Goal: Task Accomplishment & Management: Manage account settings

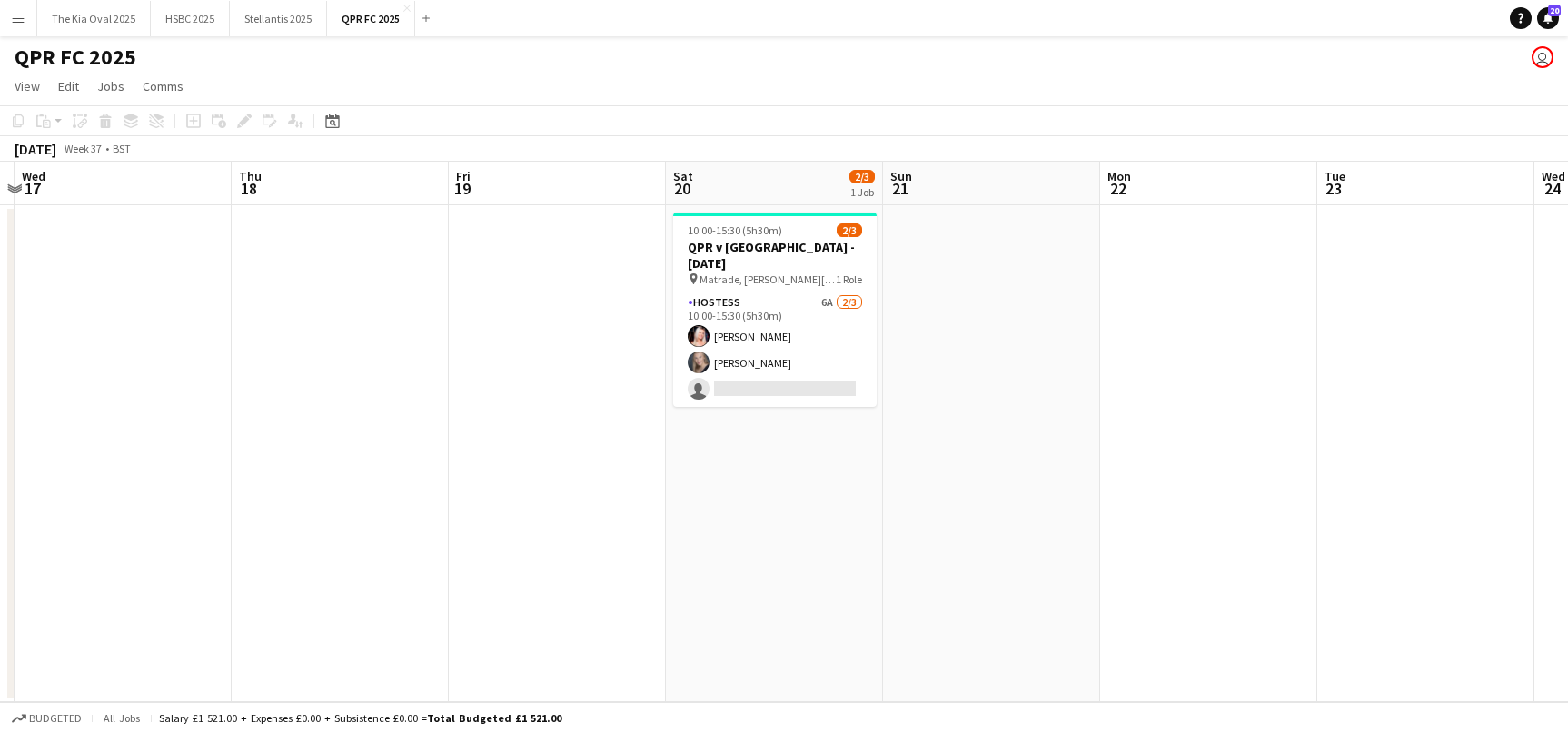
scroll to position [0, 860]
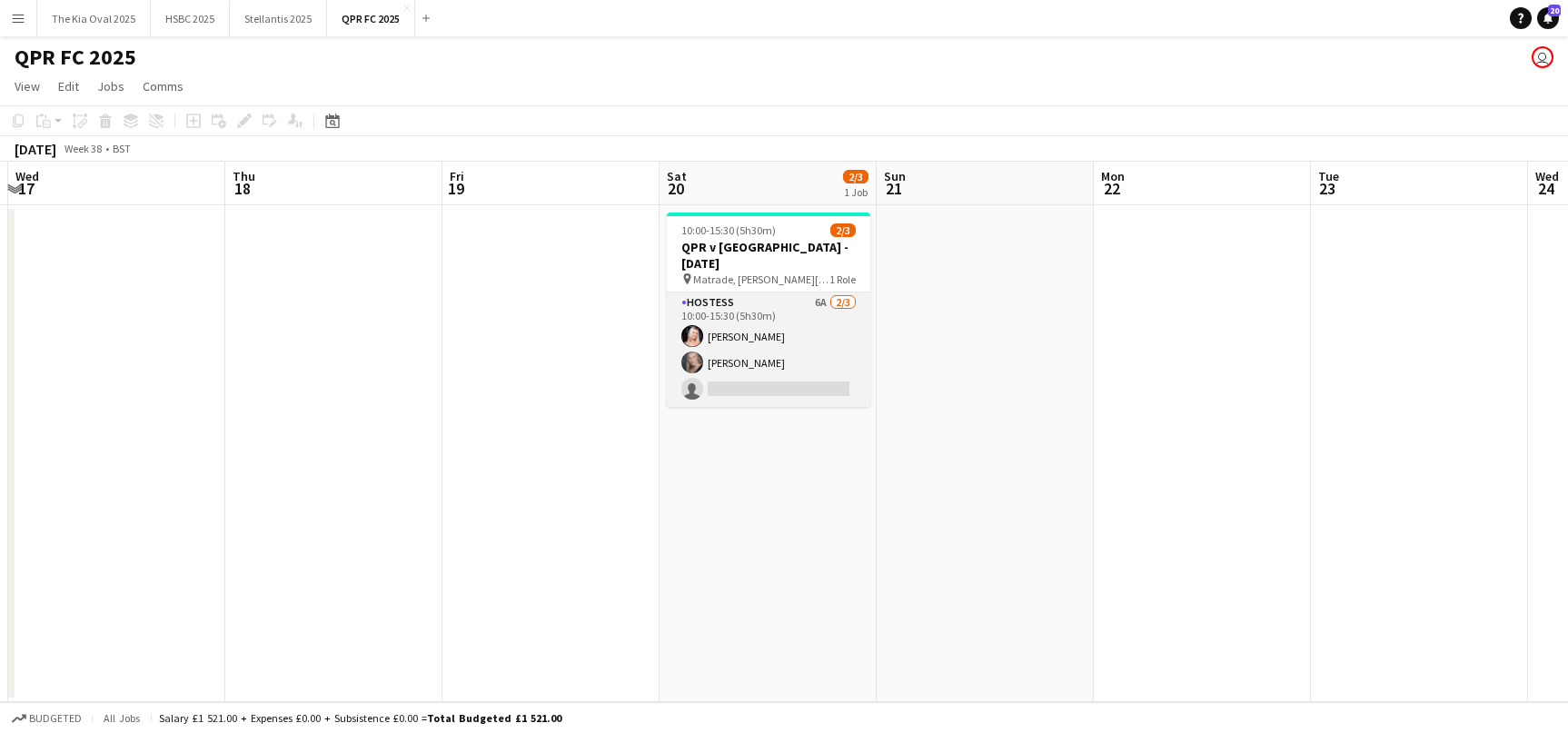
click at [793, 352] on app-card-role "Hostess 6A [DATE] 10:00-15:30 (5h30m) [PERSON_NAME] [PERSON_NAME] Ruszkin singl…" at bounding box center [768, 349] width 204 height 114
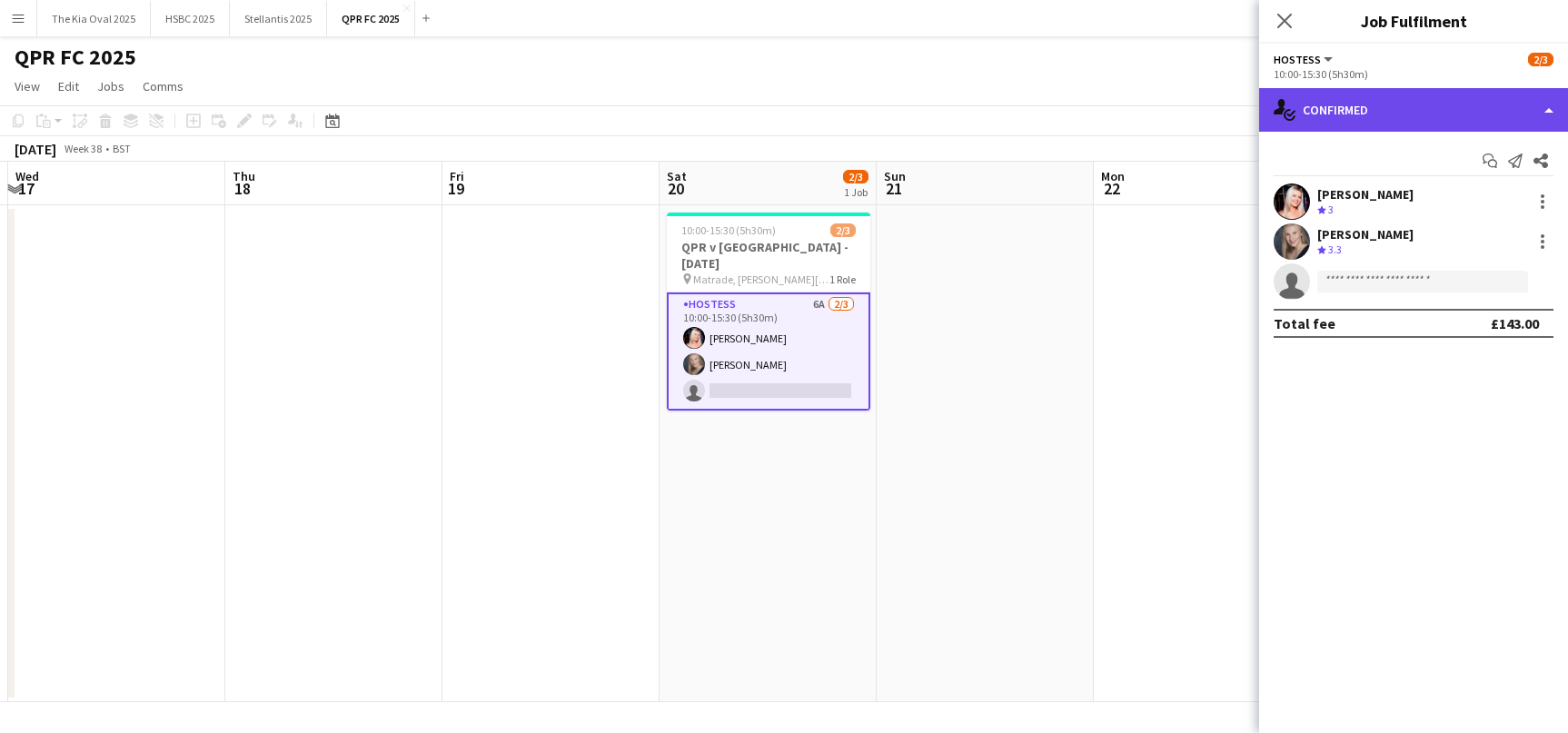
click at [1414, 104] on div "single-neutral-actions-check-2 Confirmed" at bounding box center [1412, 109] width 308 height 43
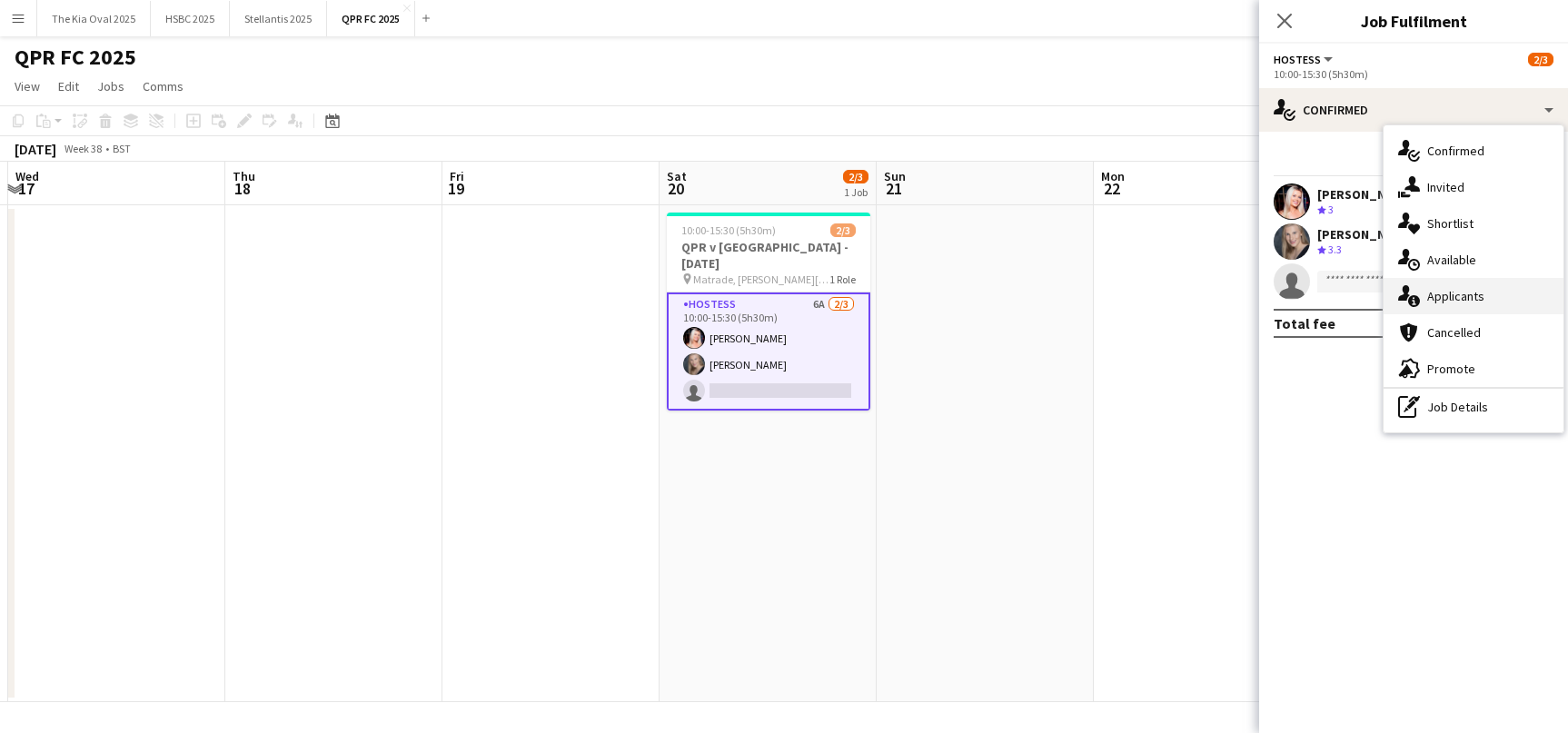
click at [1540, 292] on div "single-neutral-actions-information Applicants" at bounding box center [1473, 296] width 180 height 37
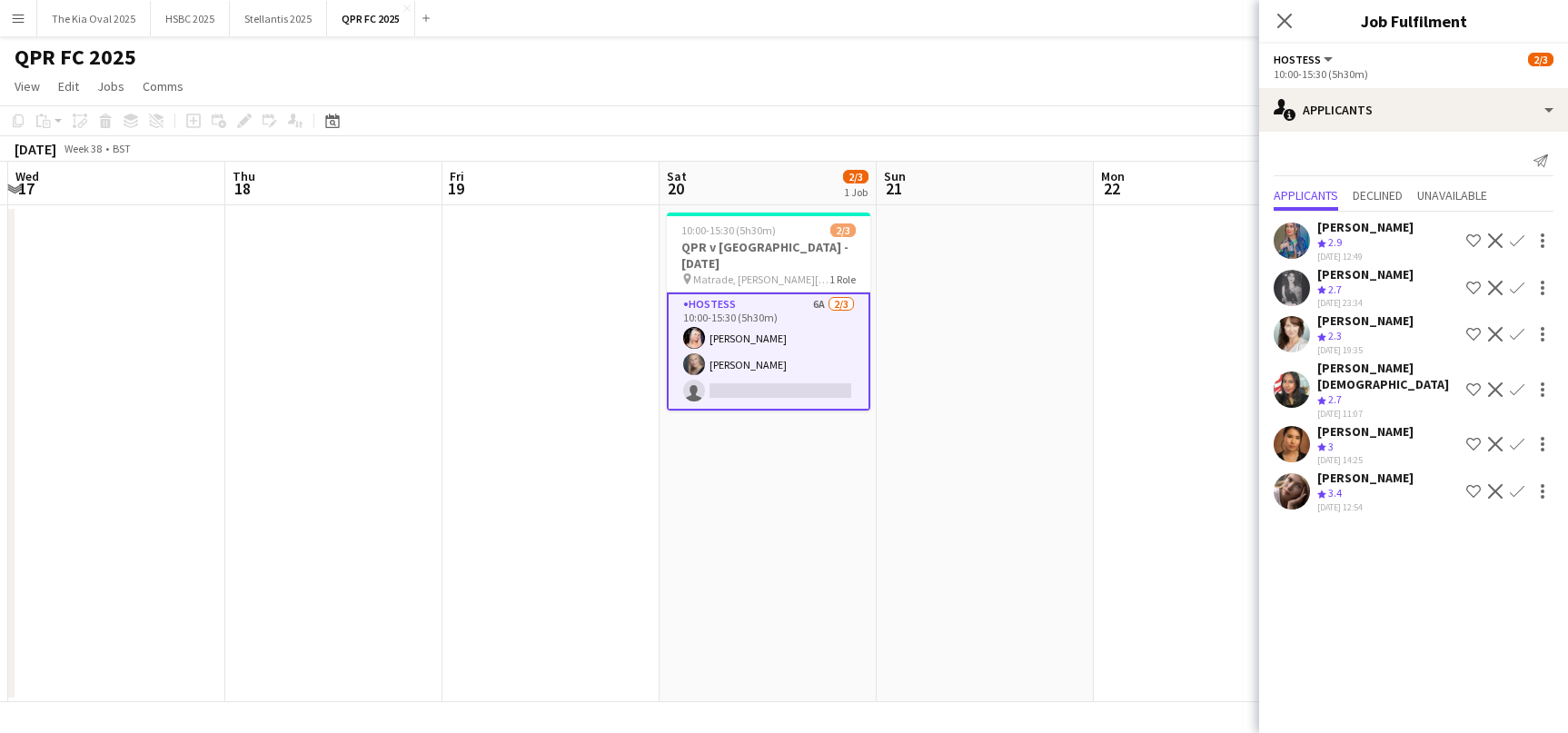
click at [1335, 424] on div "[PERSON_NAME]" at bounding box center [1365, 431] width 96 height 16
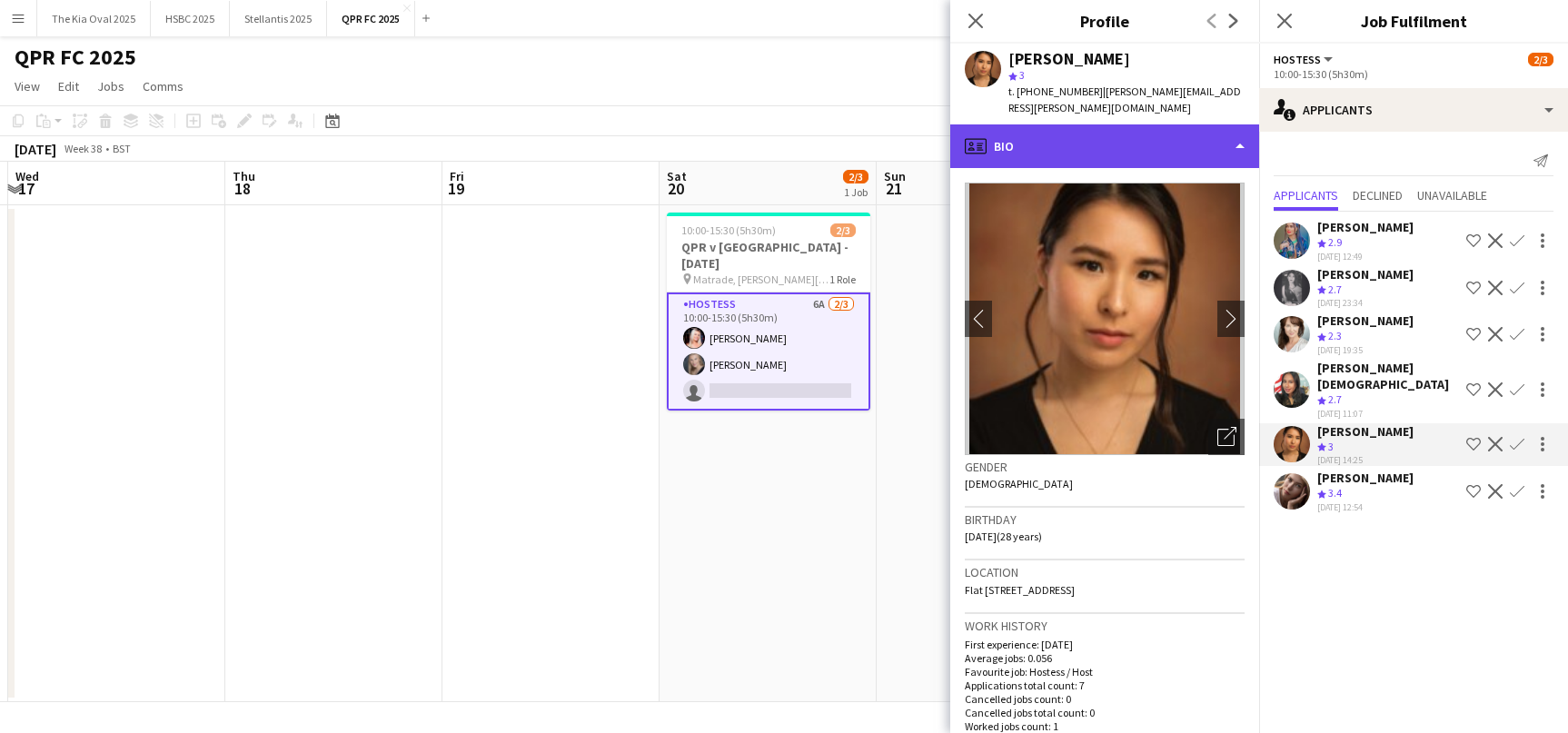
click at [1134, 125] on div "profile Bio" at bounding box center [1104, 146] width 308 height 43
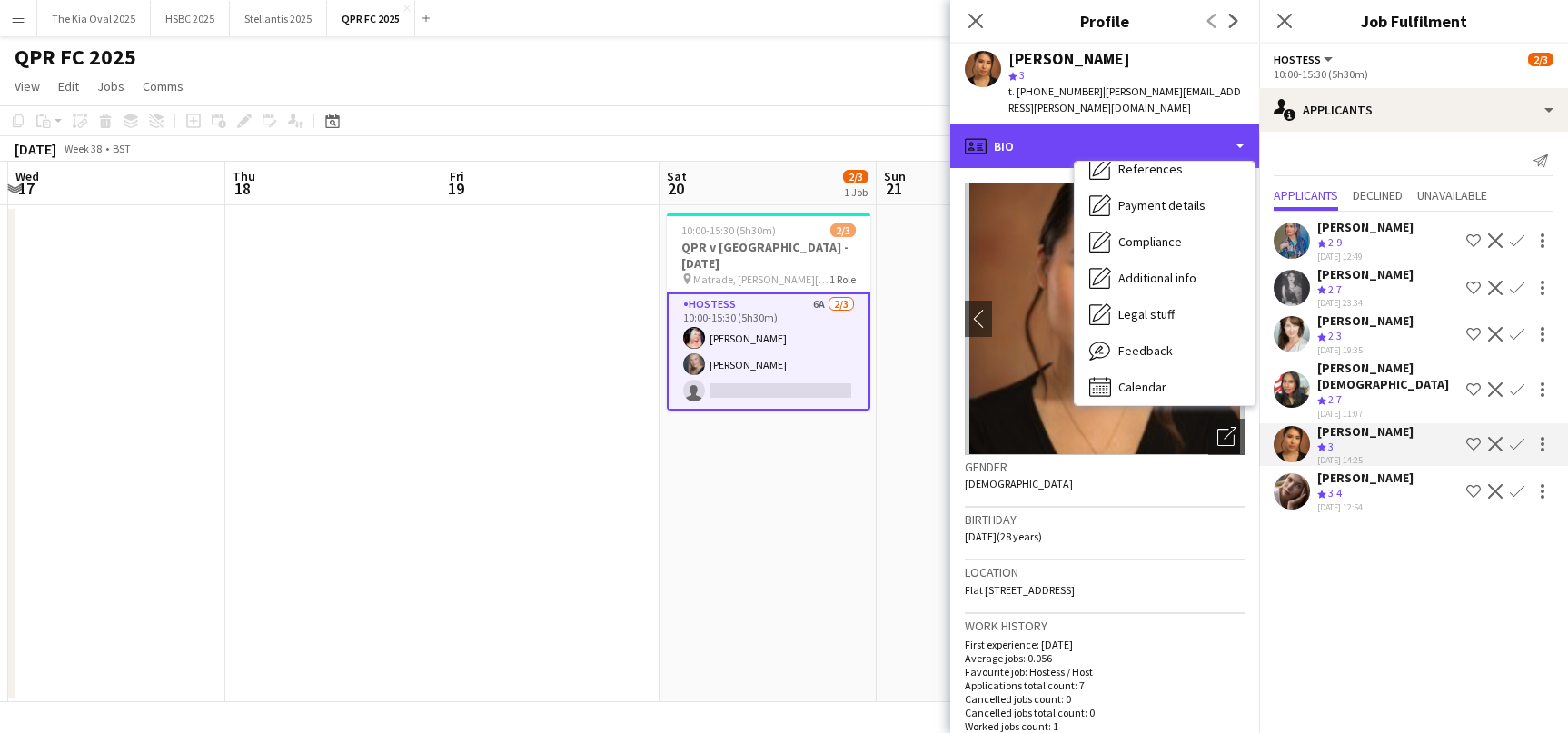
scroll to position [208, 0]
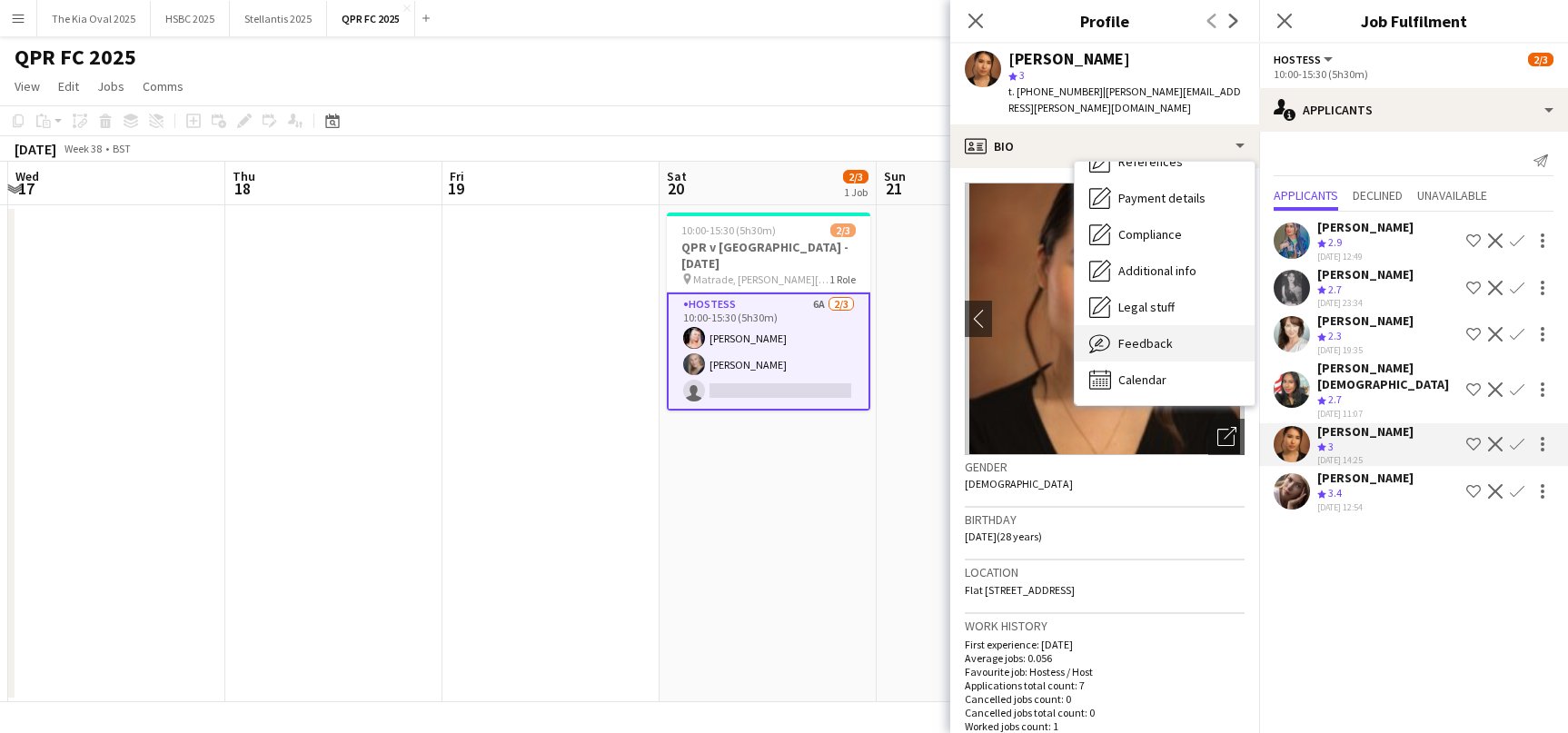
click at [1177, 325] on div "Feedback Feedback" at bounding box center [1164, 343] width 180 height 37
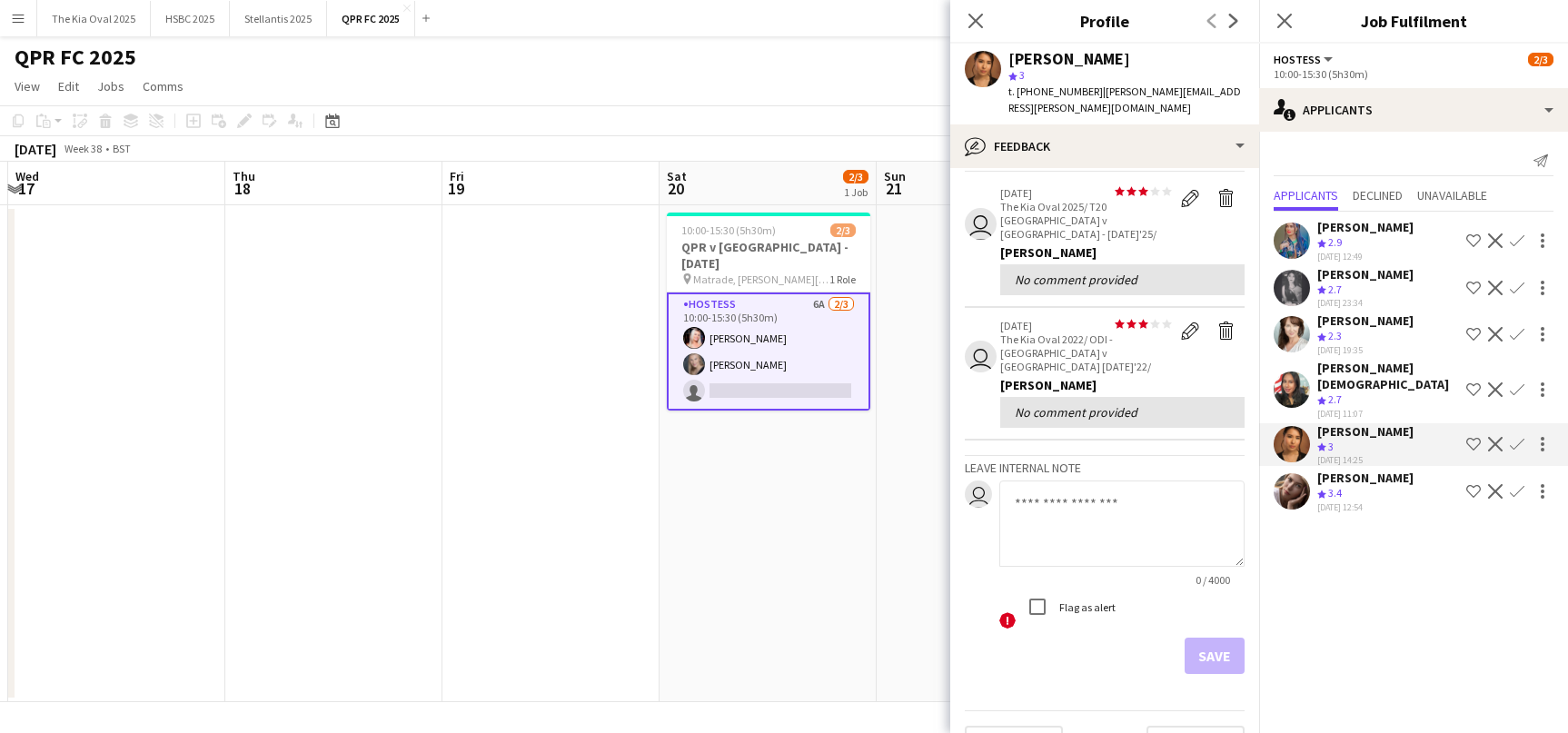
scroll to position [0, 0]
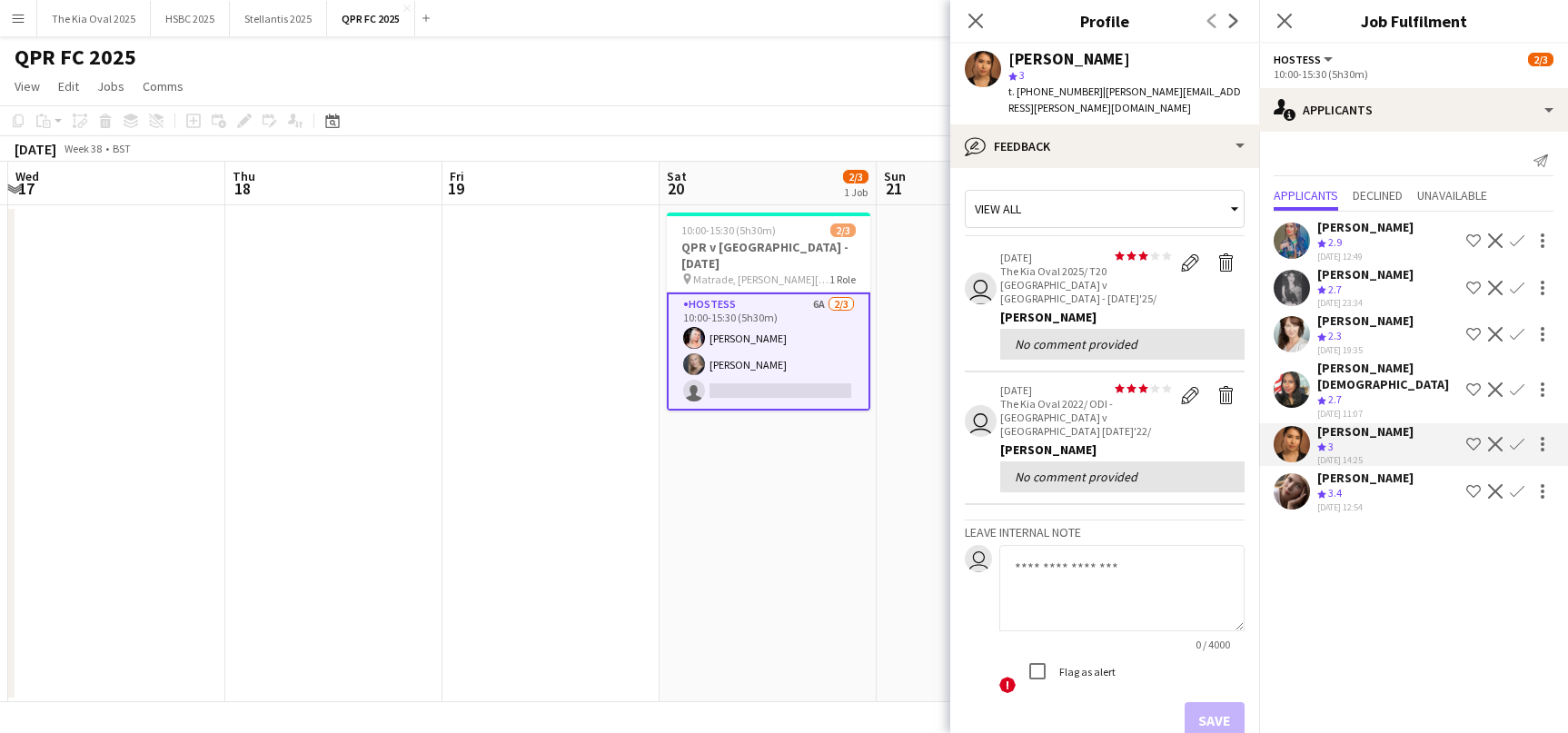
click at [755, 543] on app-date-cell "10:00-15:30 (5h30m) 2/3 QPR v [GEOGRAPHIC_DATA] - [DATE] pin Matrade, [PERSON_N…" at bounding box center [767, 454] width 217 height 497
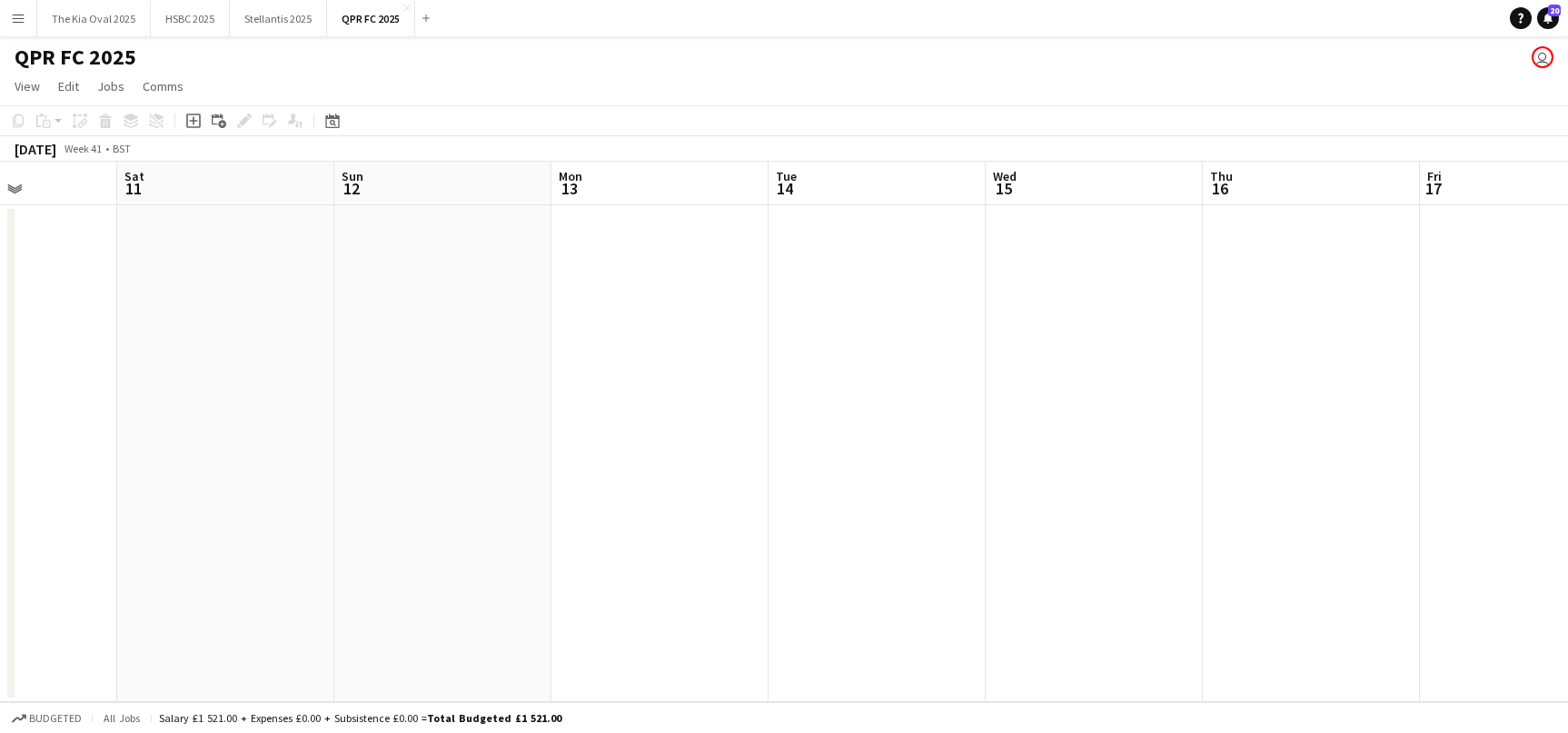
scroll to position [0, 862]
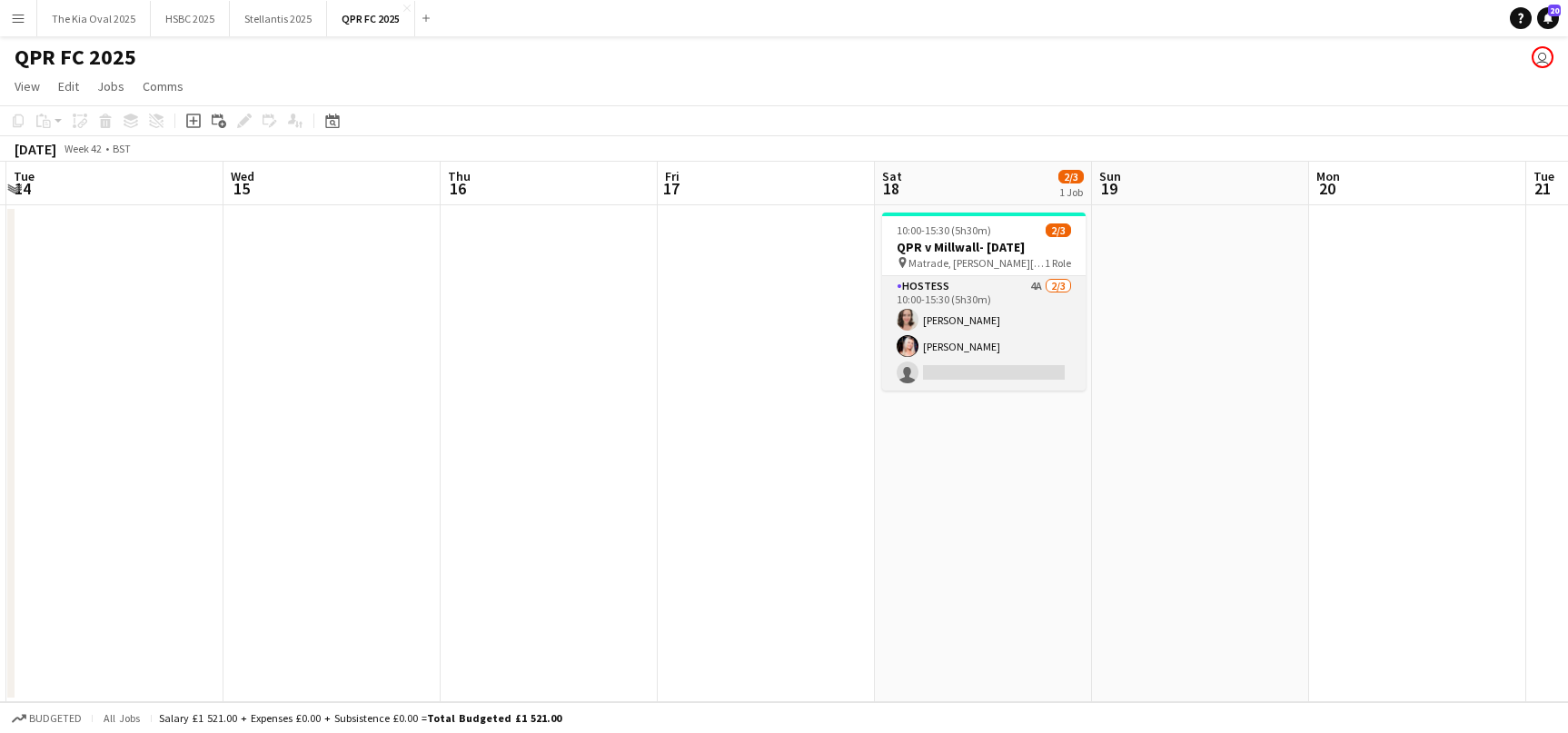
click at [939, 326] on app-card-role "Hostess 4A [DATE] 10:00-15:30 (5h30m) [PERSON_NAME] [PERSON_NAME] single-neutra…" at bounding box center [983, 333] width 204 height 114
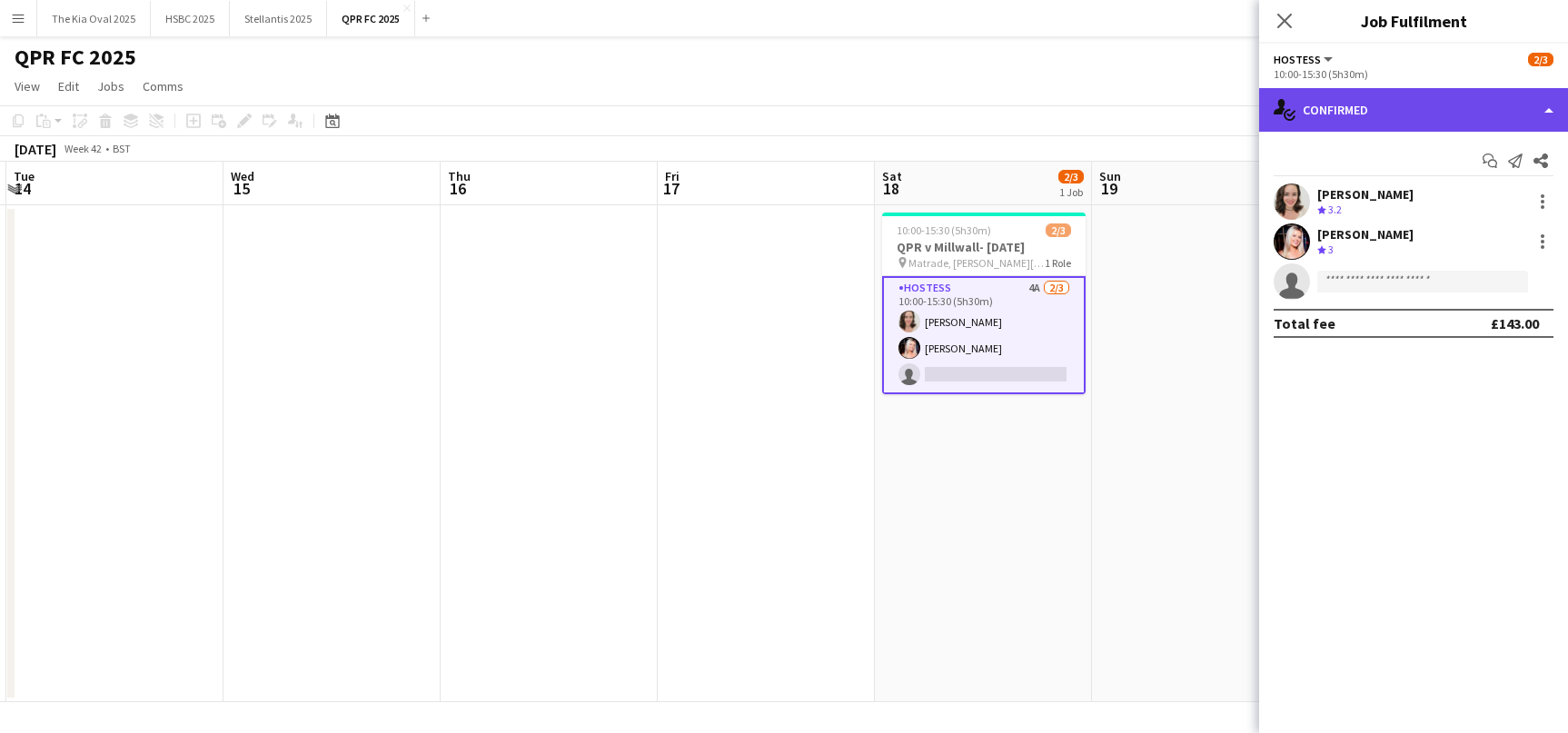
click at [1430, 111] on div "single-neutral-actions-check-2 Confirmed" at bounding box center [1412, 109] width 308 height 43
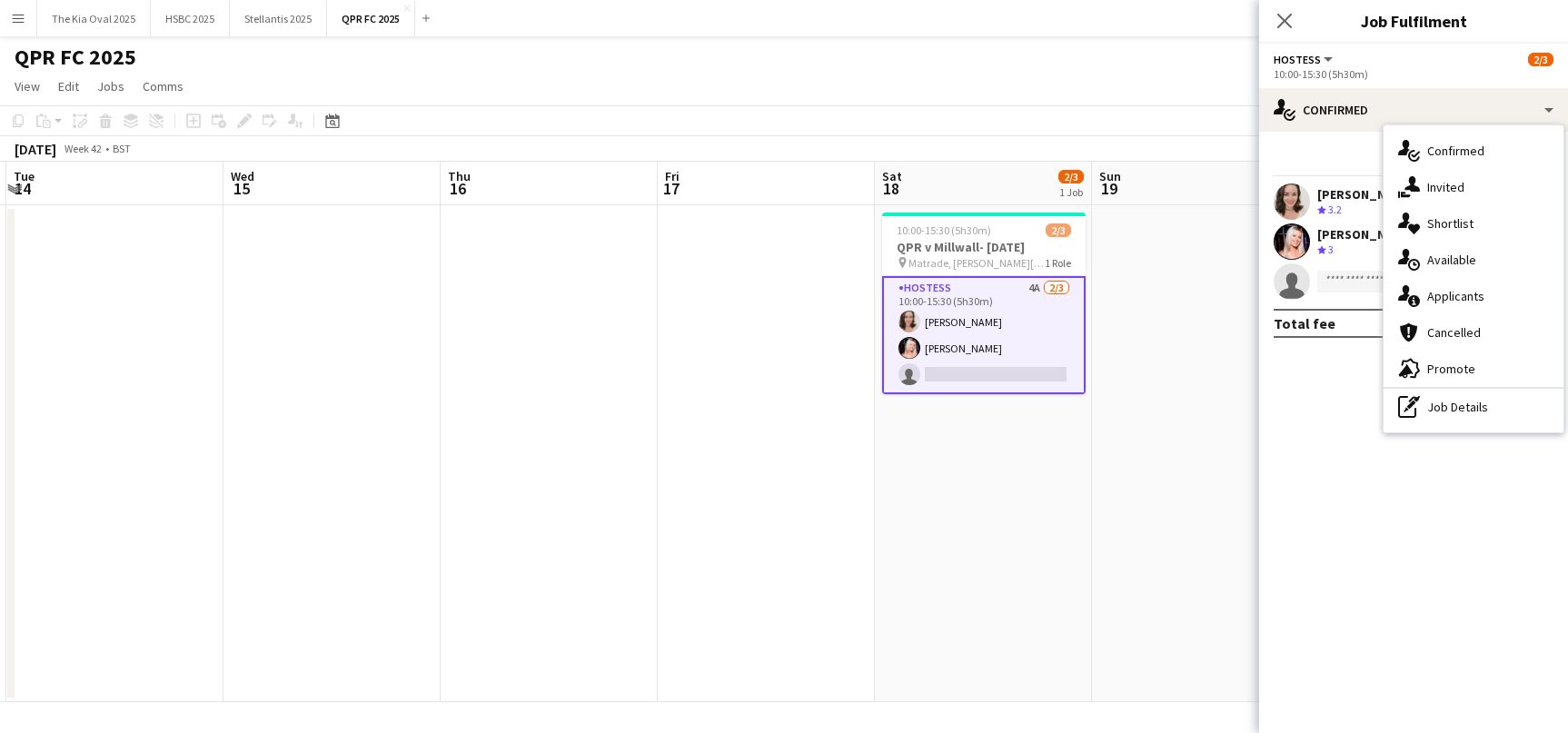
click at [1495, 296] on div "single-neutral-actions-information Applicants" at bounding box center [1473, 296] width 180 height 37
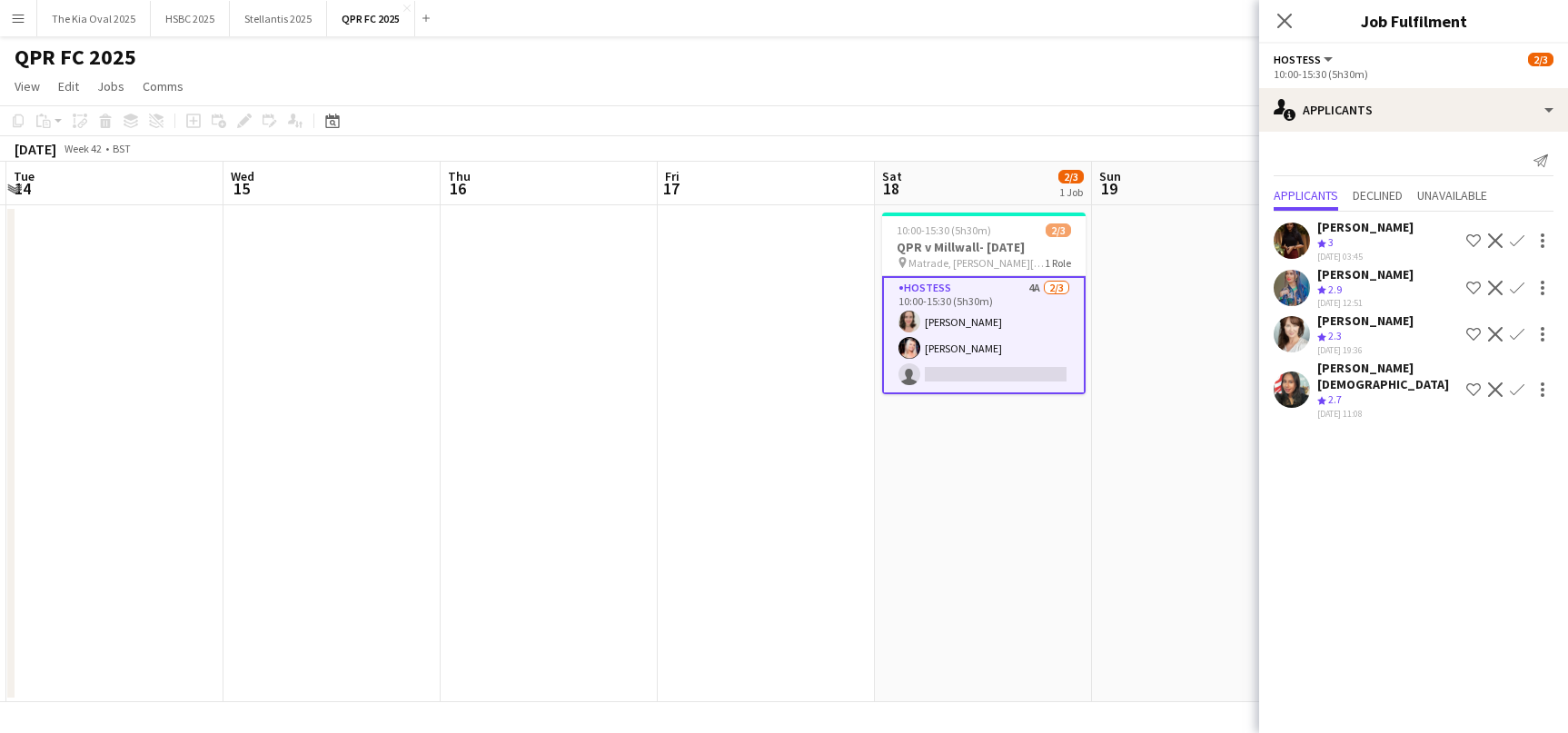
click at [361, 583] on app-date-cell at bounding box center [332, 454] width 217 height 497
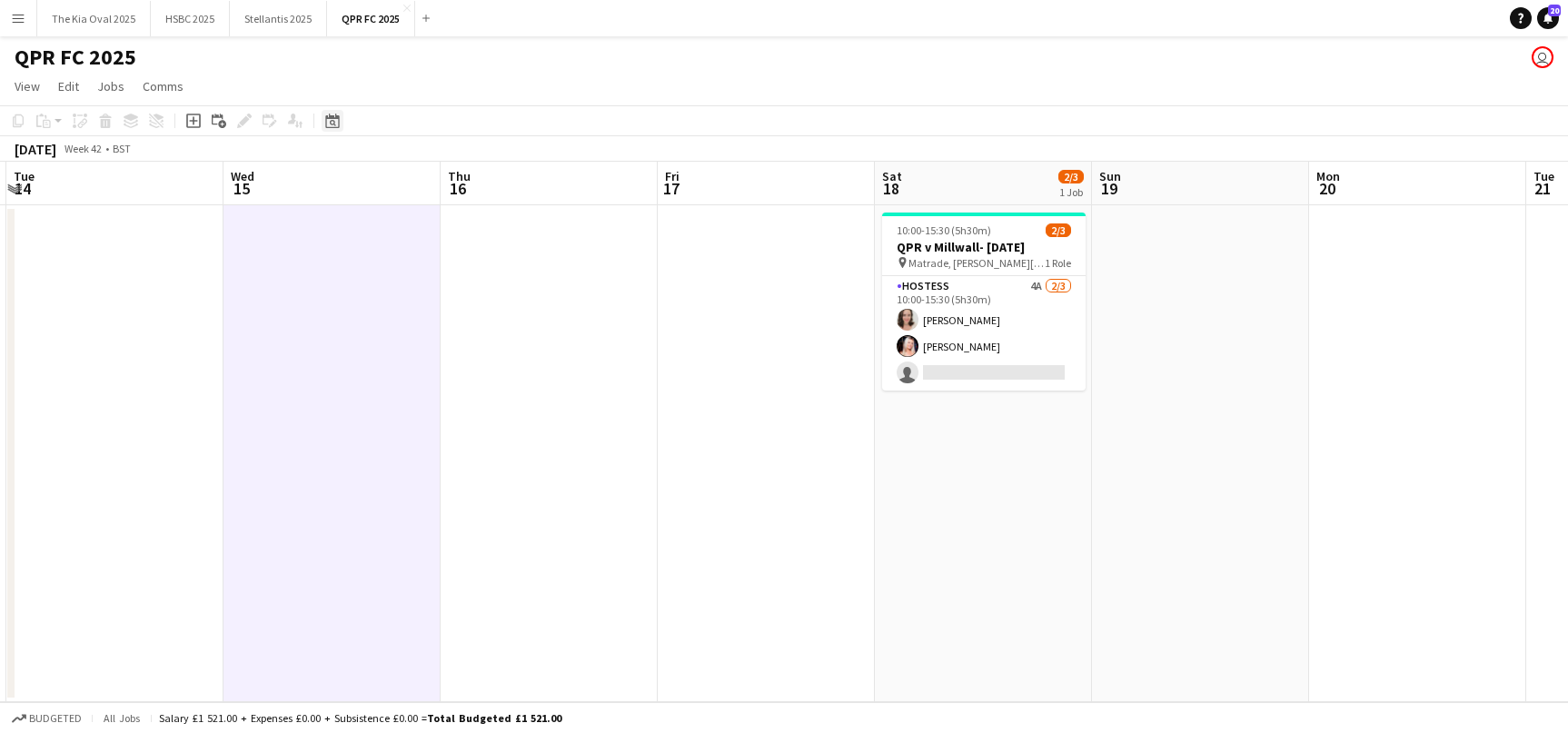
drag, startPoint x: 332, startPoint y: 110, endPoint x: 339, endPoint y: 117, distance: 9.9
click at [332, 110] on div "Date picker" at bounding box center [332, 121] width 22 height 22
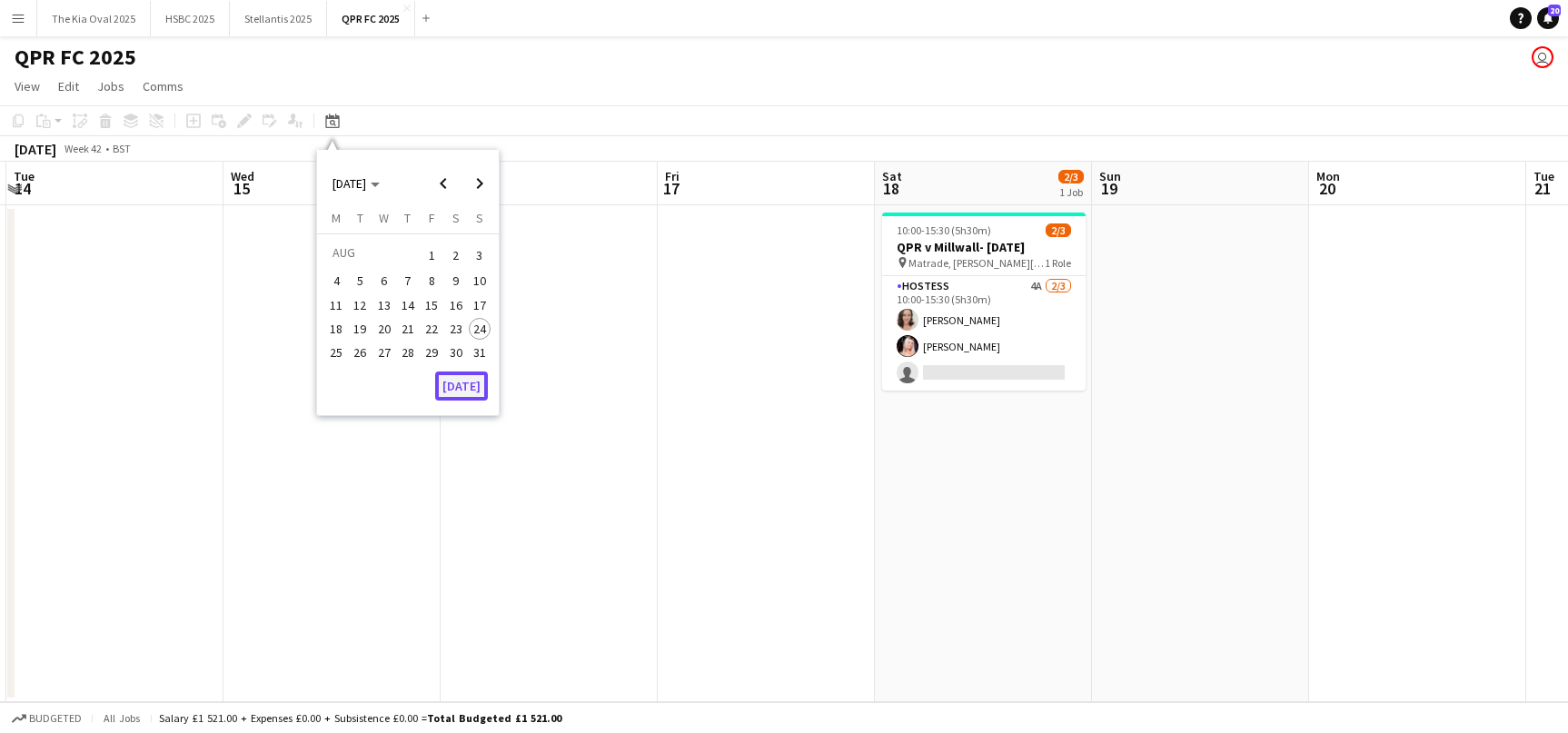
click at [461, 377] on button "[DATE]" at bounding box center [461, 386] width 53 height 29
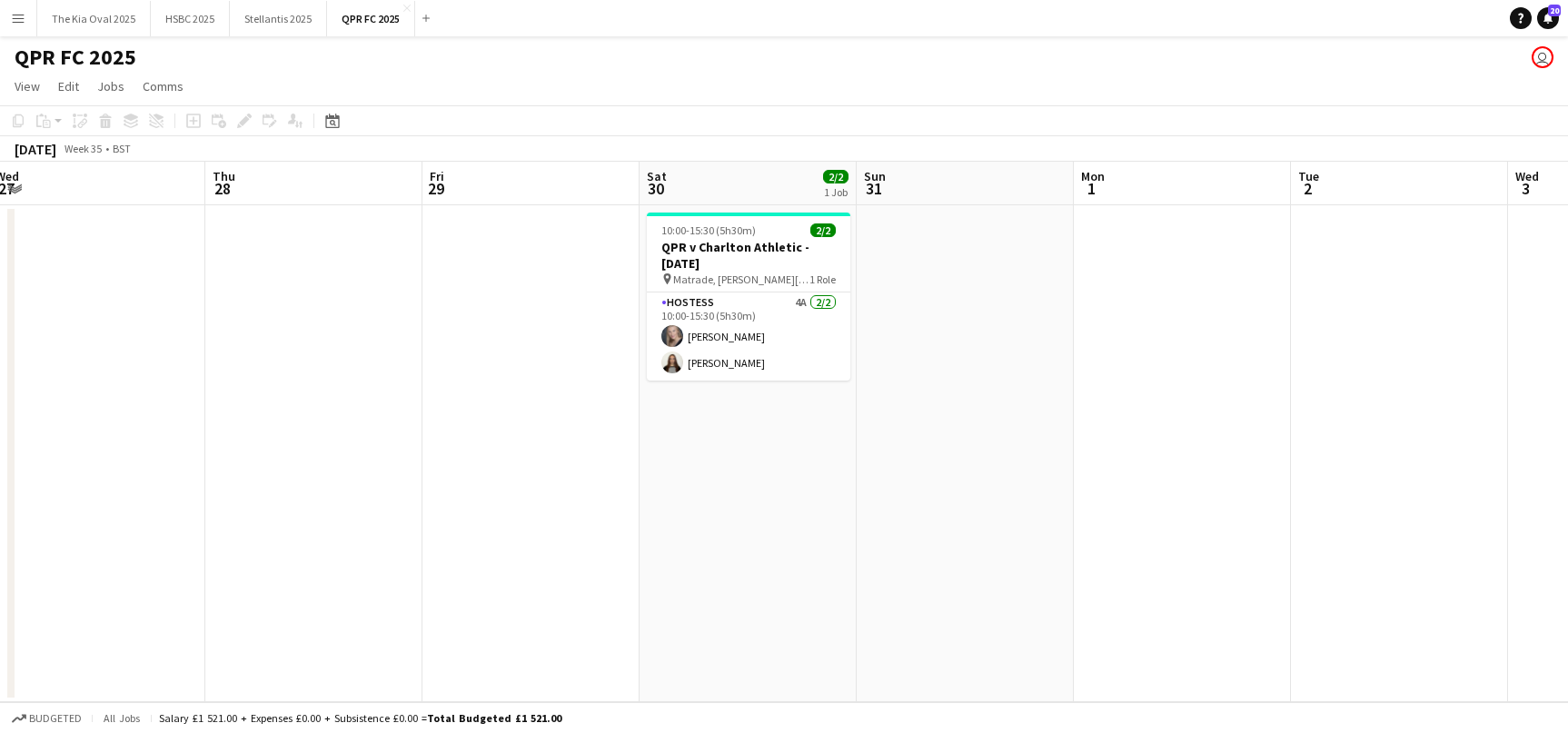
scroll to position [0, 505]
